Goal: Task Accomplishment & Management: Manage account settings

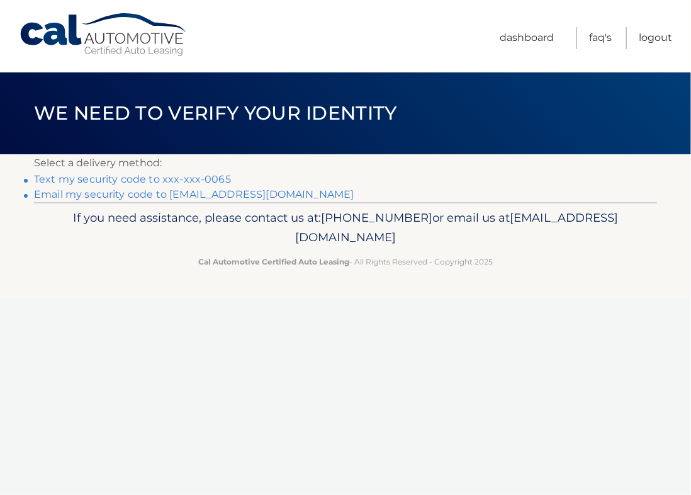
click at [225, 190] on link "Email my security code to [EMAIL_ADDRESS][DOMAIN_NAME]" at bounding box center [194, 194] width 320 height 12
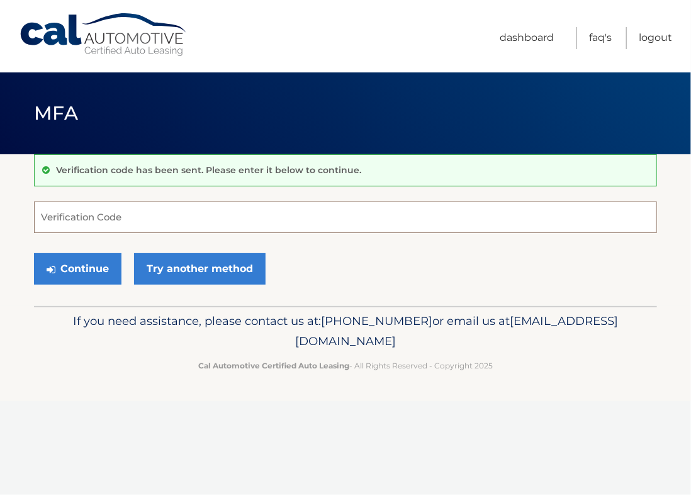
click at [228, 209] on input "Verification Code" at bounding box center [345, 216] width 623 height 31
type input "826336"
click at [82, 275] on button "Continue" at bounding box center [78, 268] width 88 height 31
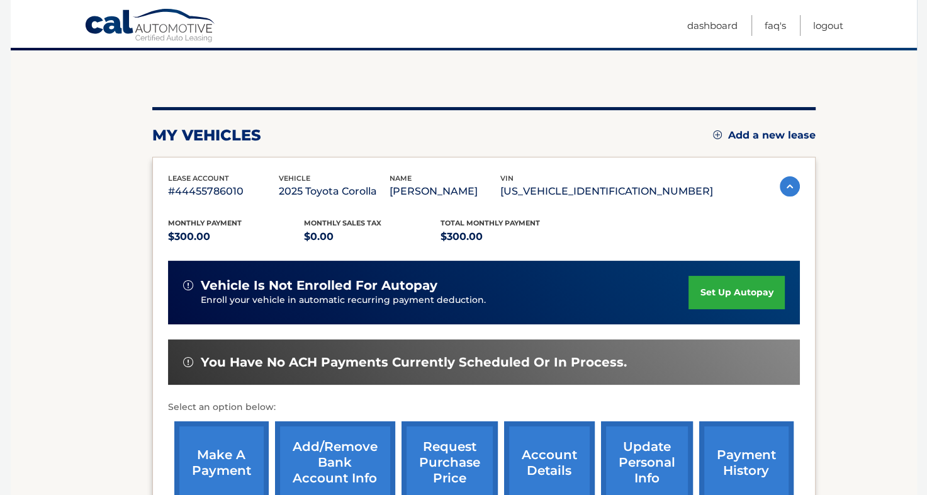
scroll to position [126, 0]
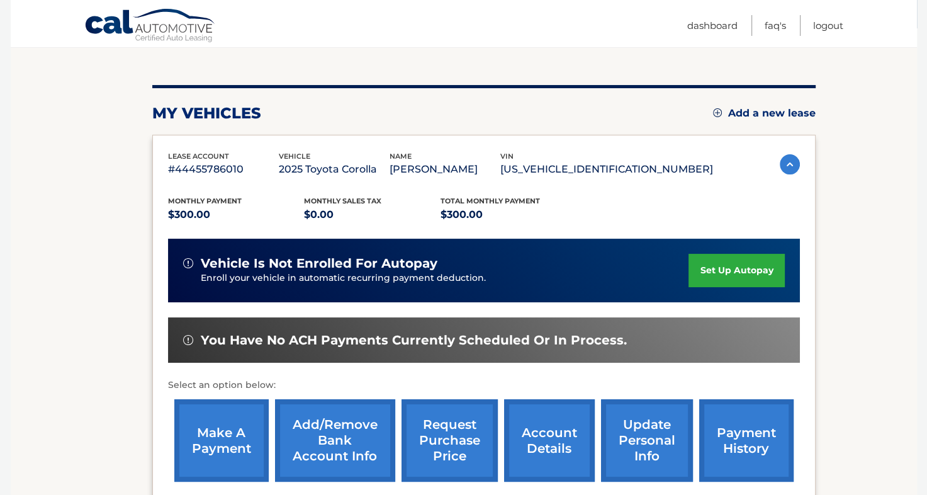
click at [242, 431] on link "make a payment" at bounding box center [221, 440] width 94 height 82
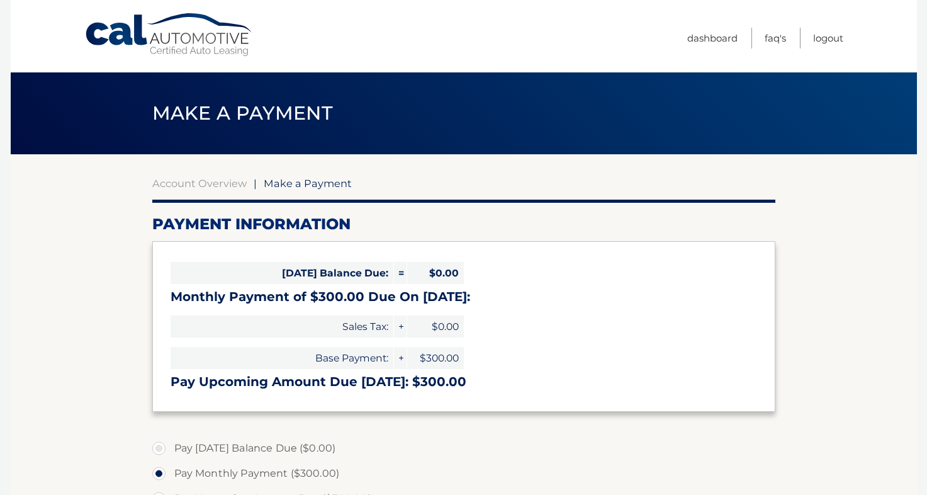
select select "NDEyM2ZlNjYtN2MxMS00MjAyLWE4NWYtOGM4NmU0NTJmYjk2"
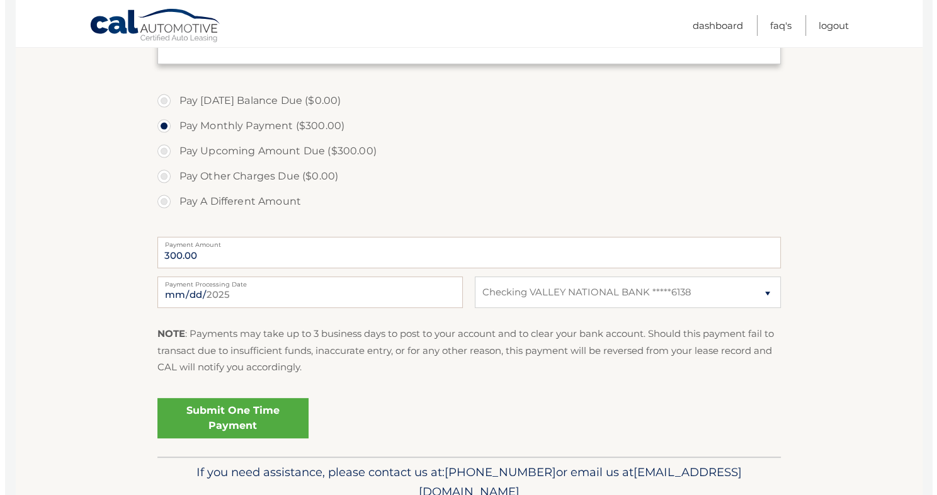
scroll to position [378, 0]
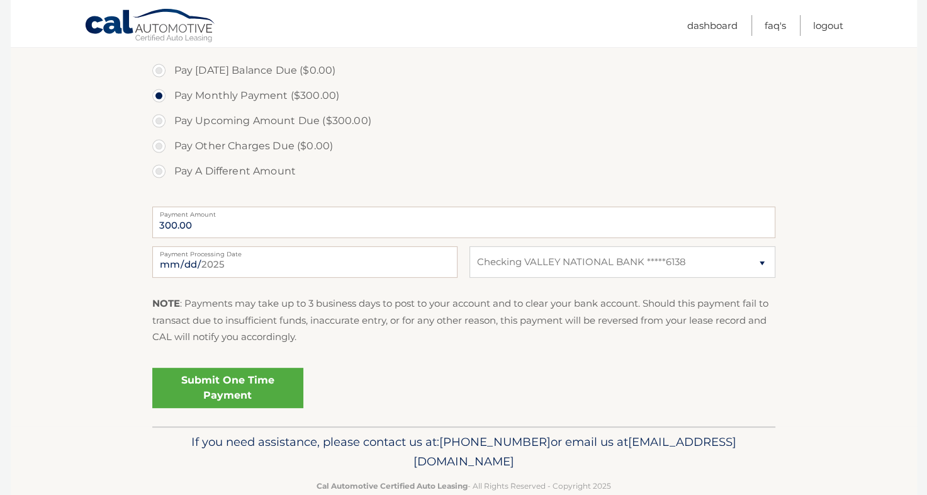
click at [269, 397] on link "Submit One Time Payment" at bounding box center [227, 388] width 151 height 40
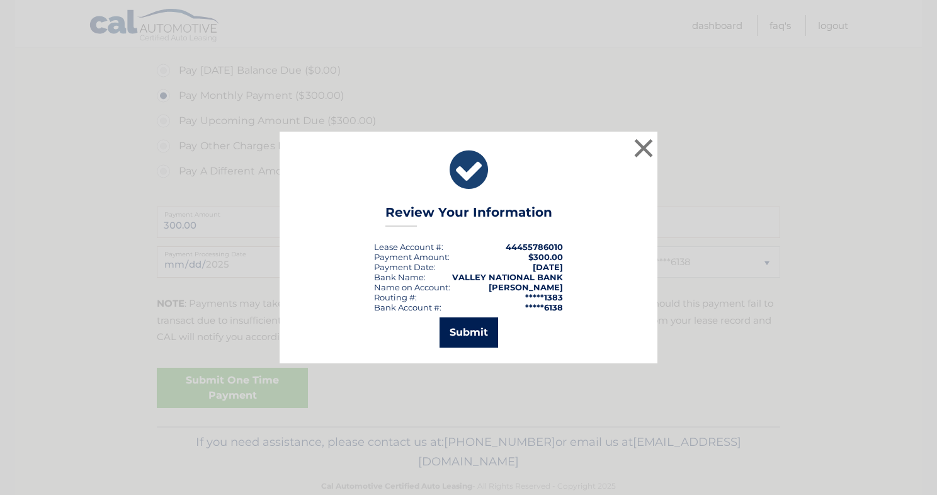
click at [478, 326] on button "Submit" at bounding box center [468, 332] width 59 height 30
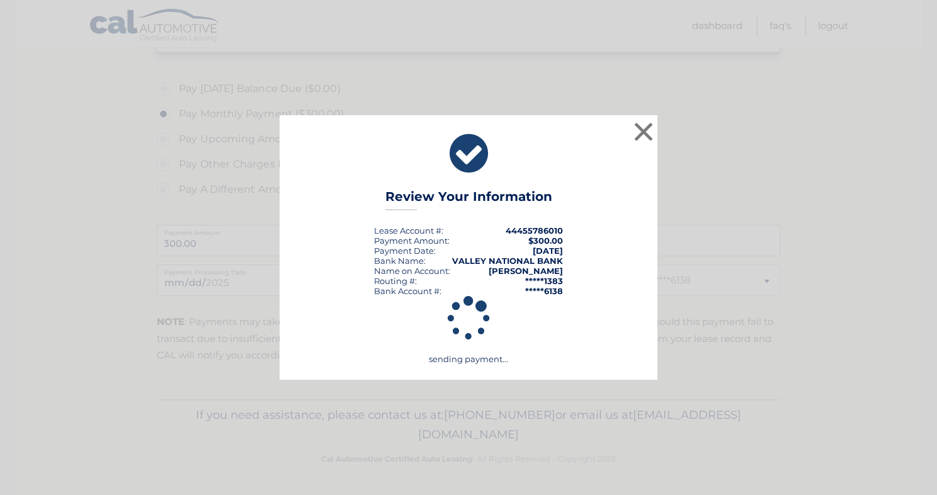
scroll to position [359, 0]
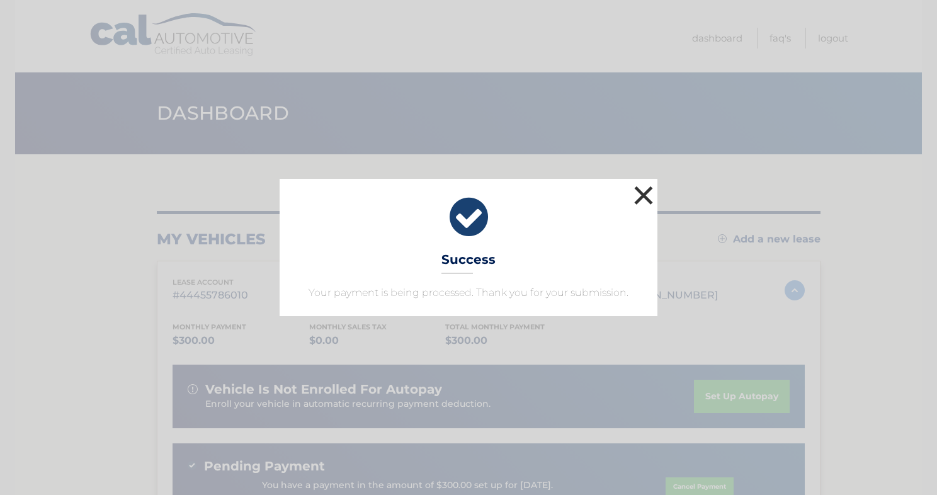
click at [645, 203] on button "×" at bounding box center [643, 195] width 25 height 25
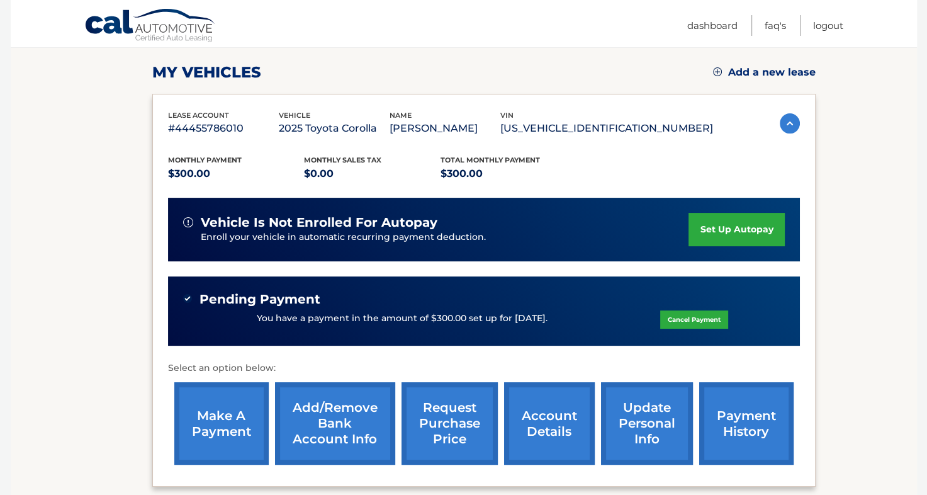
scroll to position [252, 0]
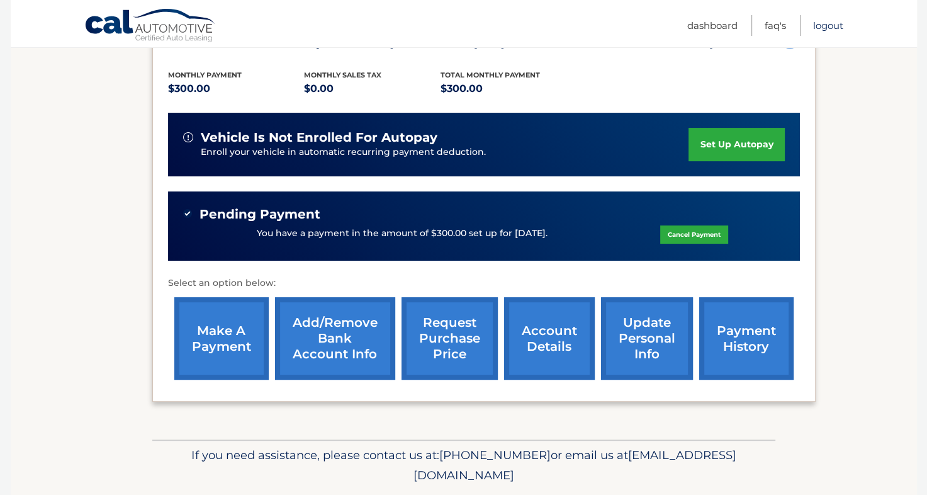
click at [820, 25] on link "Logout" at bounding box center [829, 25] width 30 height 21
